Goal: Task Accomplishment & Management: Manage account settings

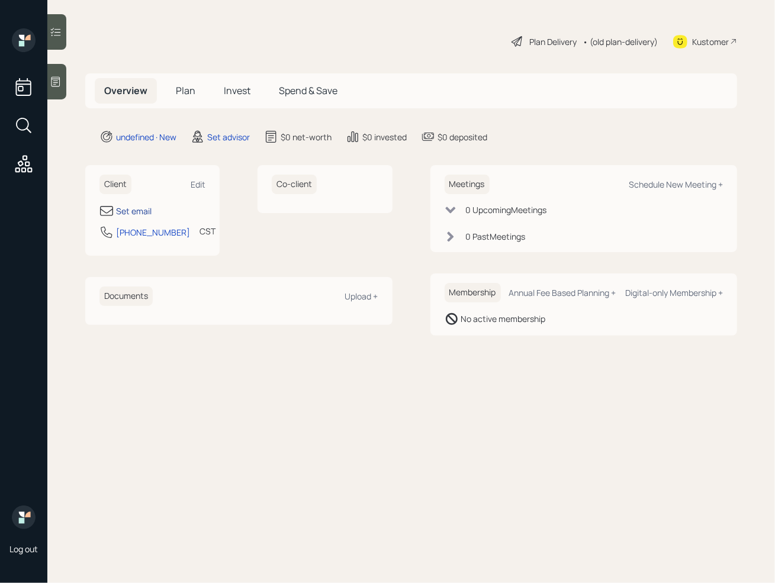
click at [141, 207] on div "Set email" at bounding box center [134, 211] width 36 height 12
select select "America/[GEOGRAPHIC_DATA]"
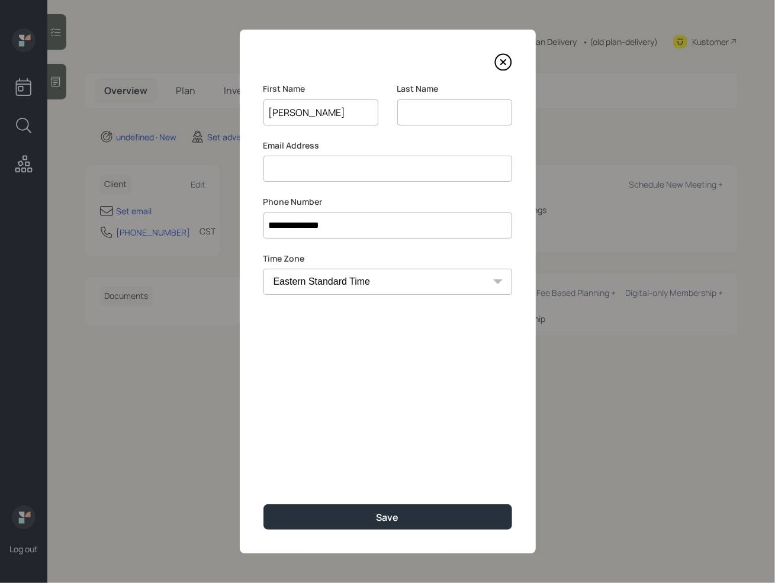
type input "[PERSON_NAME]"
click at [292, 171] on input at bounding box center [387, 169] width 249 height 26
click at [415, 112] on input at bounding box center [454, 112] width 115 height 26
type input "[PERSON_NAME]"
click at [346, 169] on input at bounding box center [387, 169] width 249 height 26
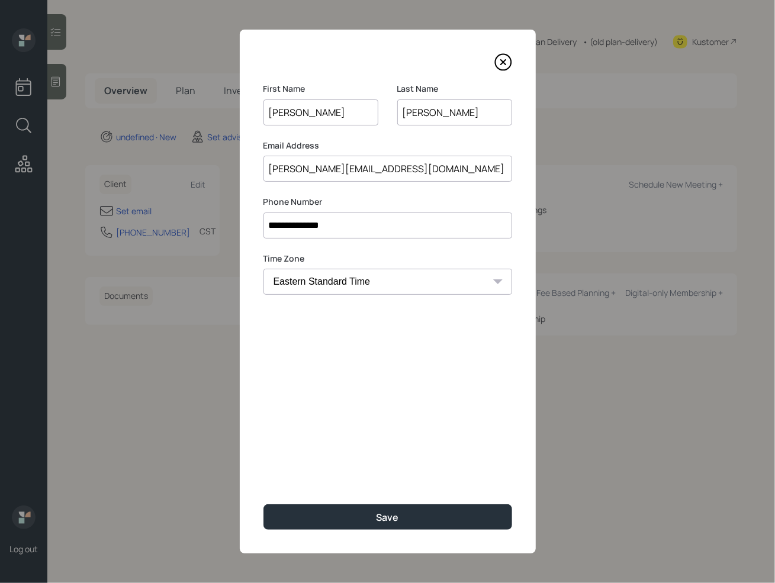
type input "[PERSON_NAME][EMAIL_ADDRESS][DOMAIN_NAME]"
click at [460, 117] on input "[PERSON_NAME]" at bounding box center [454, 112] width 115 height 26
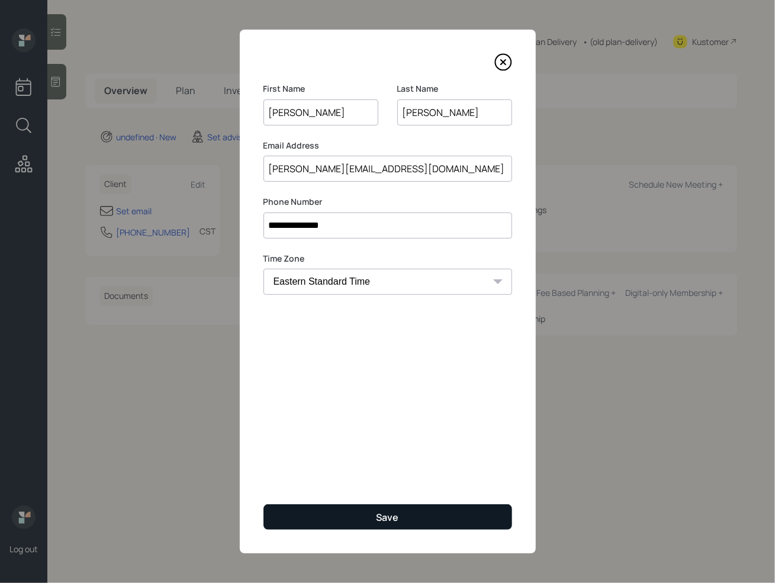
type input "[PERSON_NAME]"
click at [369, 518] on button "Save" at bounding box center [387, 516] width 249 height 25
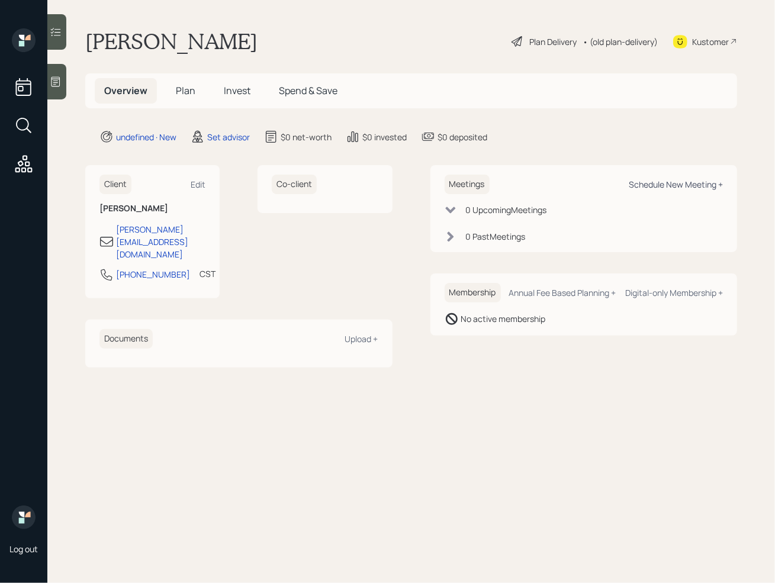
click at [676, 183] on div "Schedule New Meeting +" at bounding box center [676, 184] width 94 height 11
select select "round-[PERSON_NAME]"
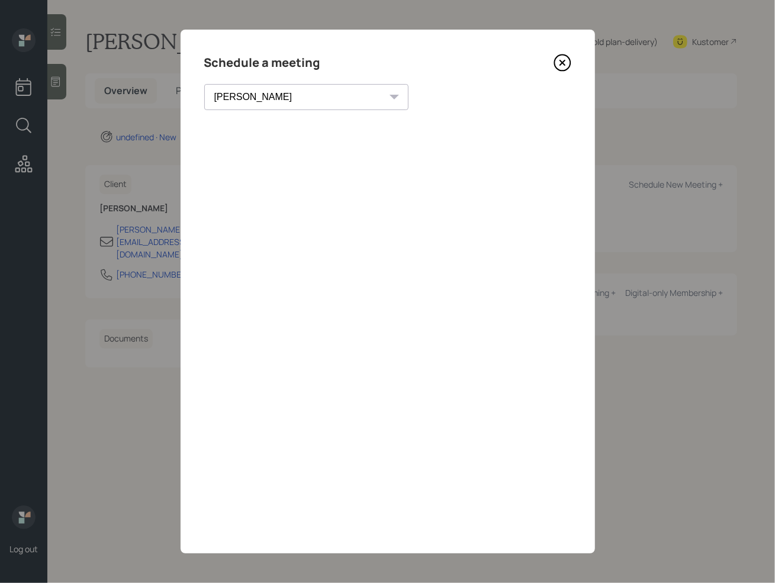
click at [424, 479] on div at bounding box center [387, 301] width 367 height 355
